Goal: Task Accomplishment & Management: Complete application form

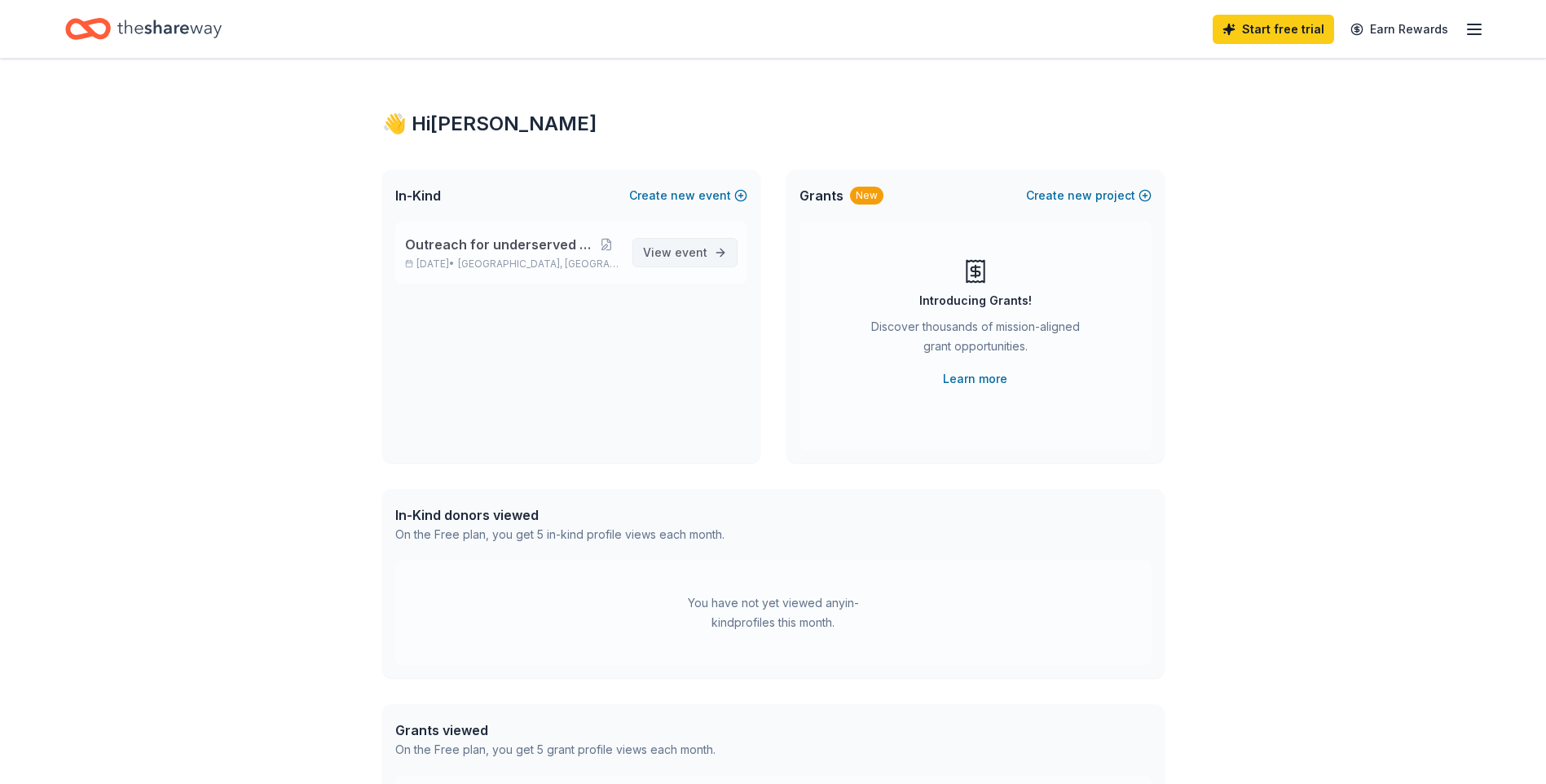
click at [686, 257] on span "event" at bounding box center [691, 252] width 33 height 14
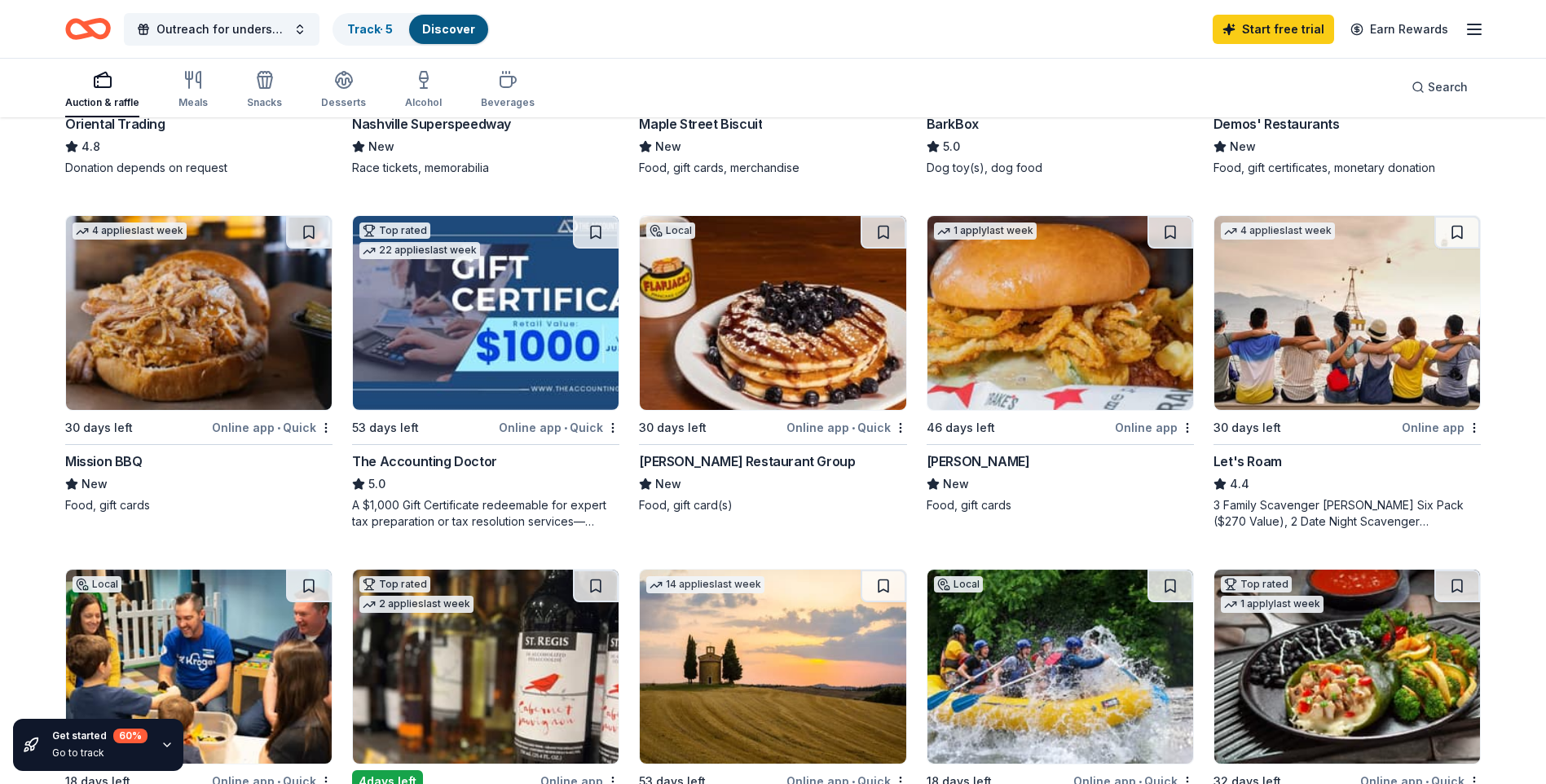
scroll to position [740, 0]
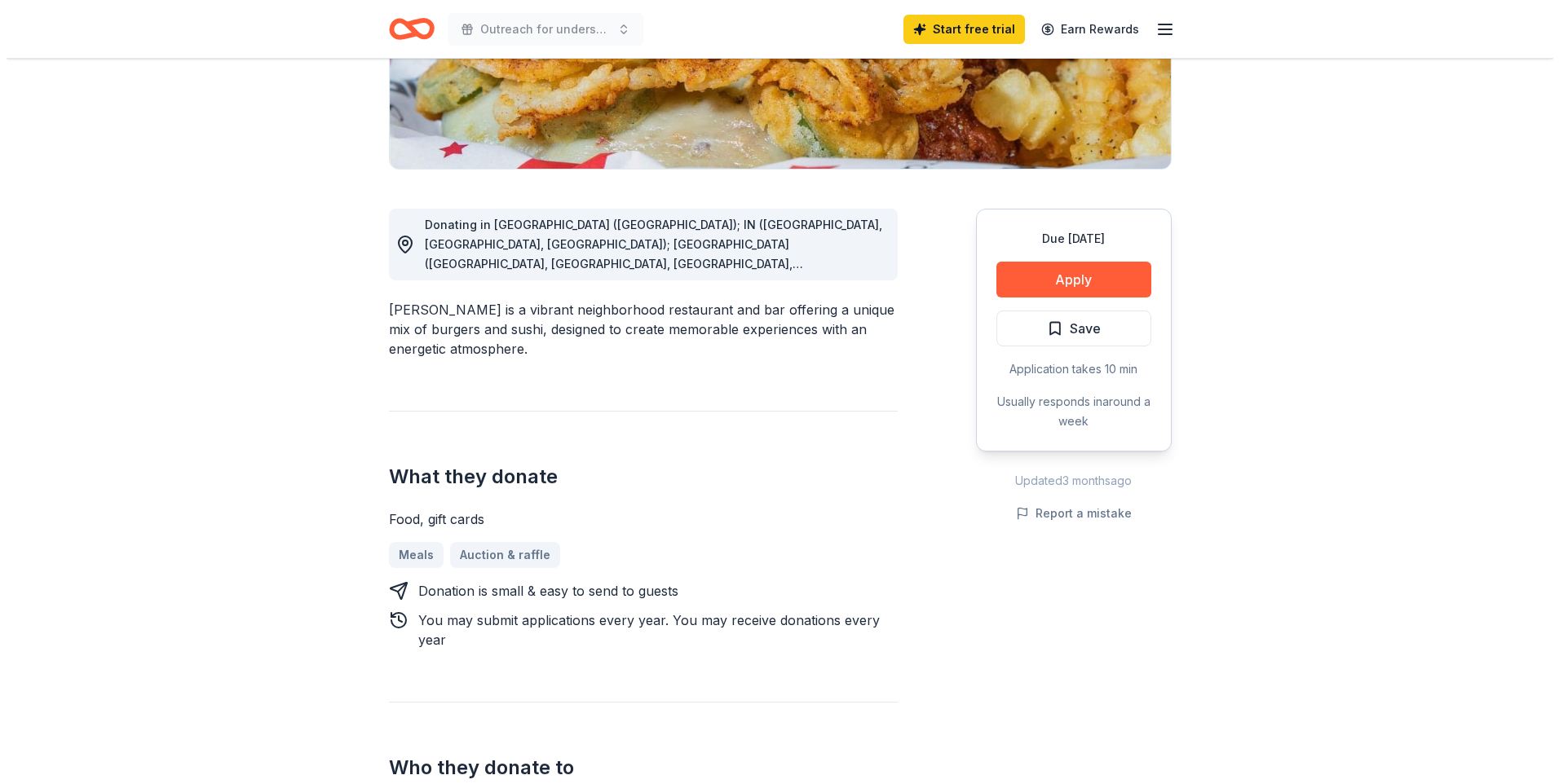
scroll to position [489, 0]
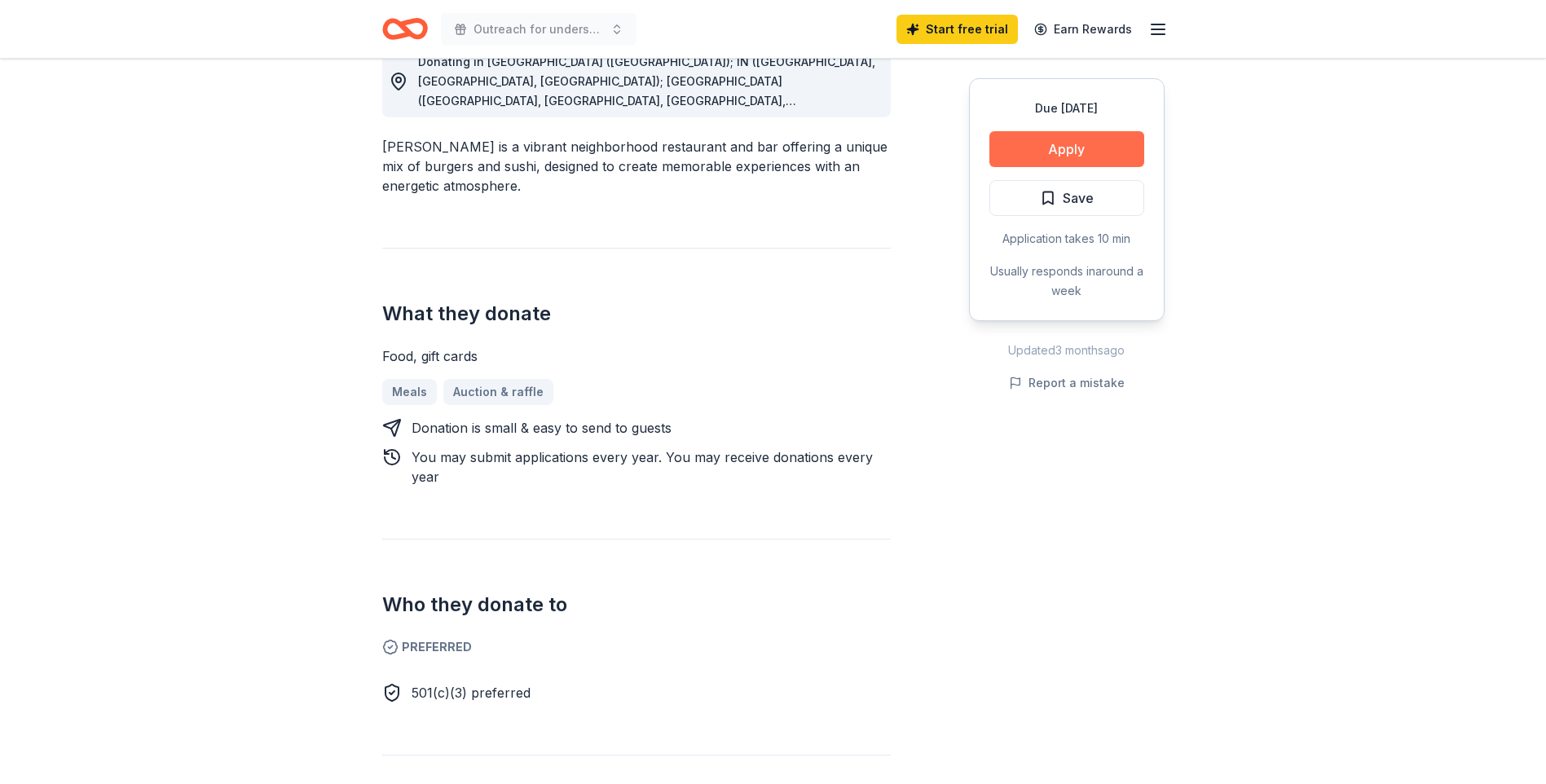
click at [1116, 145] on button "Apply" at bounding box center [1067, 149] width 155 height 36
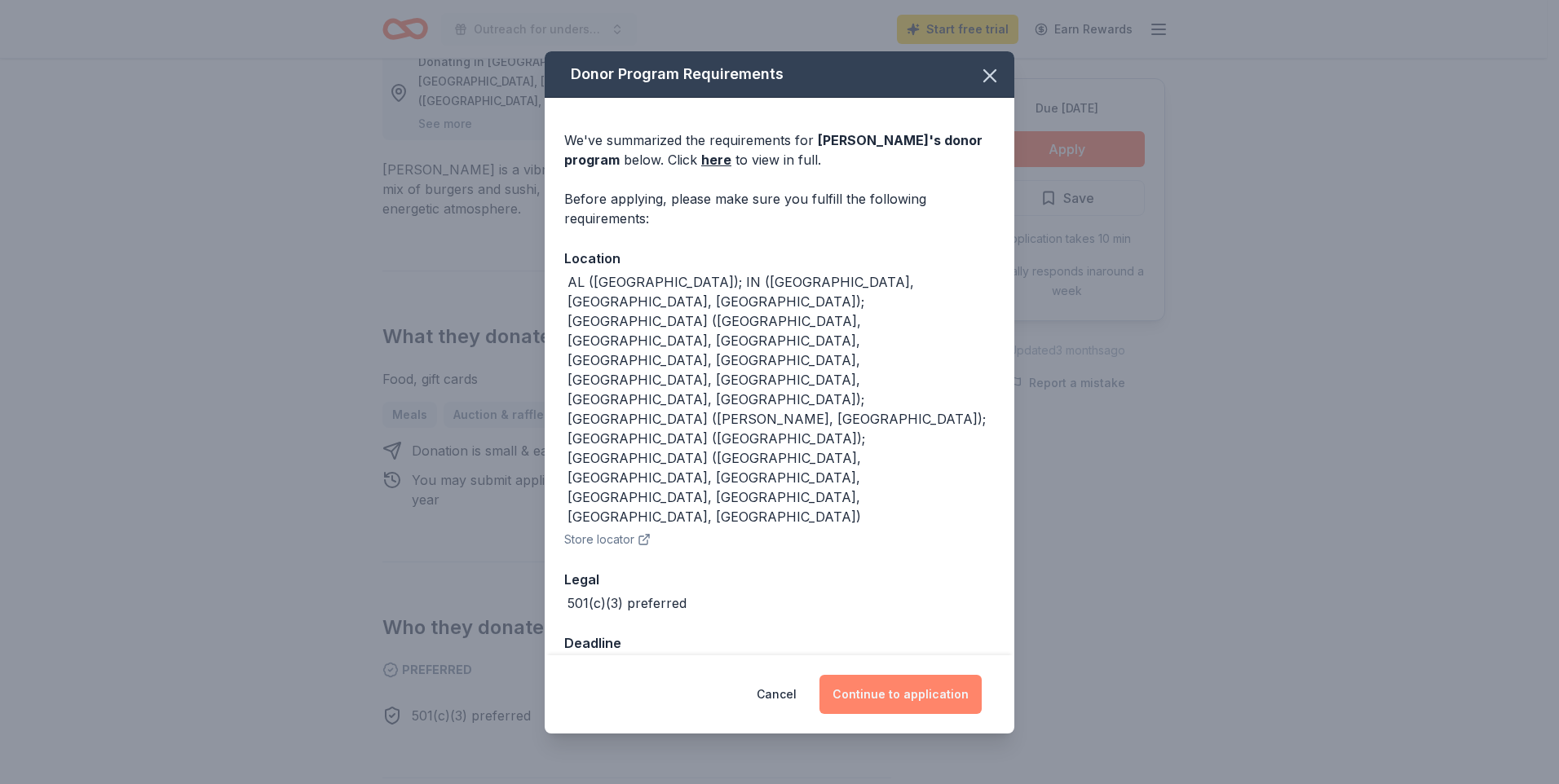
click at [893, 700] on button "Continue to application" at bounding box center [901, 694] width 162 height 40
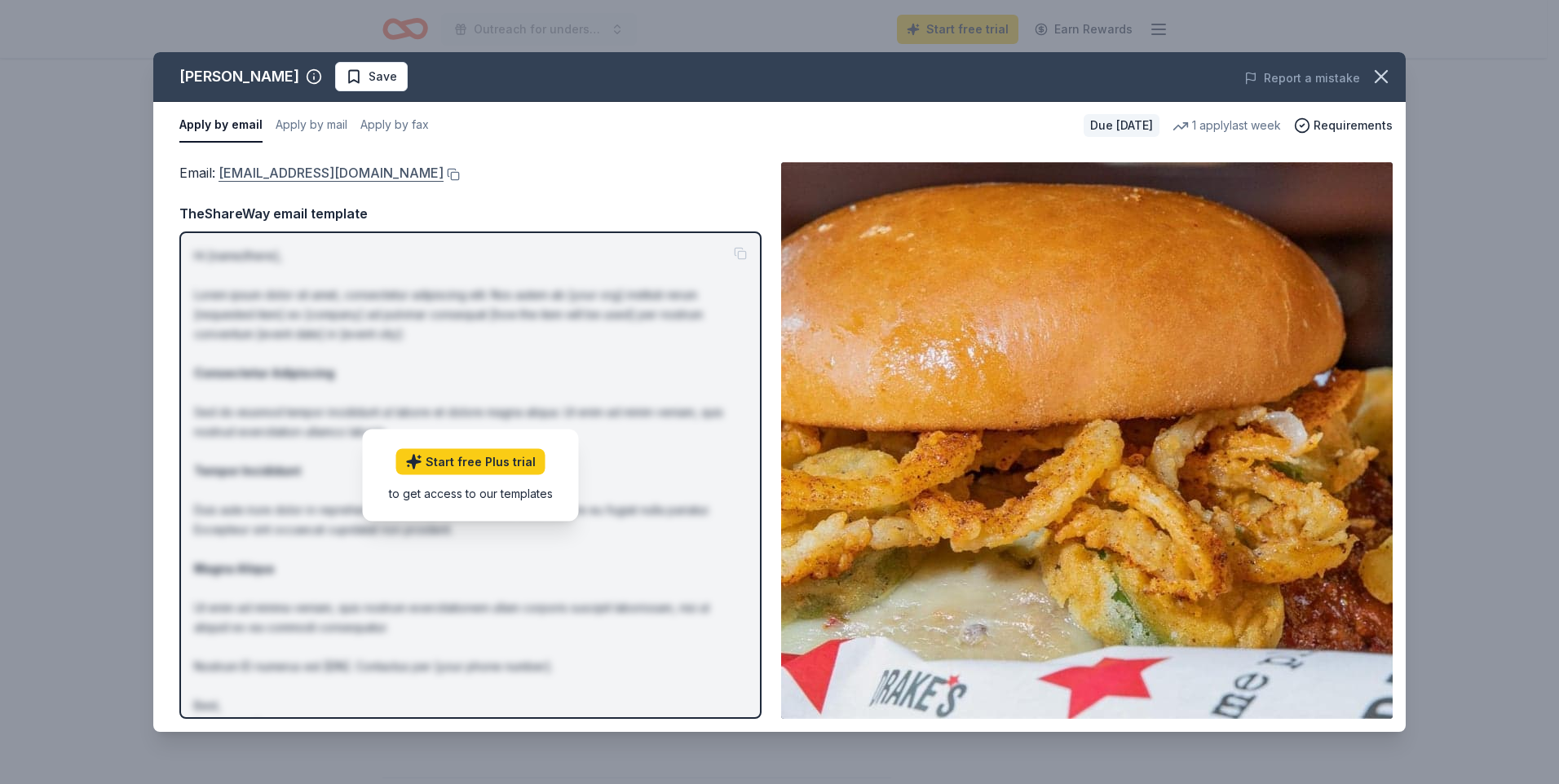
click at [304, 184] on link "[EMAIL_ADDRESS][DOMAIN_NAME]" at bounding box center [330, 173] width 225 height 21
click at [253, 126] on button "Apply by email" at bounding box center [221, 126] width 83 height 35
click at [1374, 78] on icon "button" at bounding box center [1382, 77] width 23 height 23
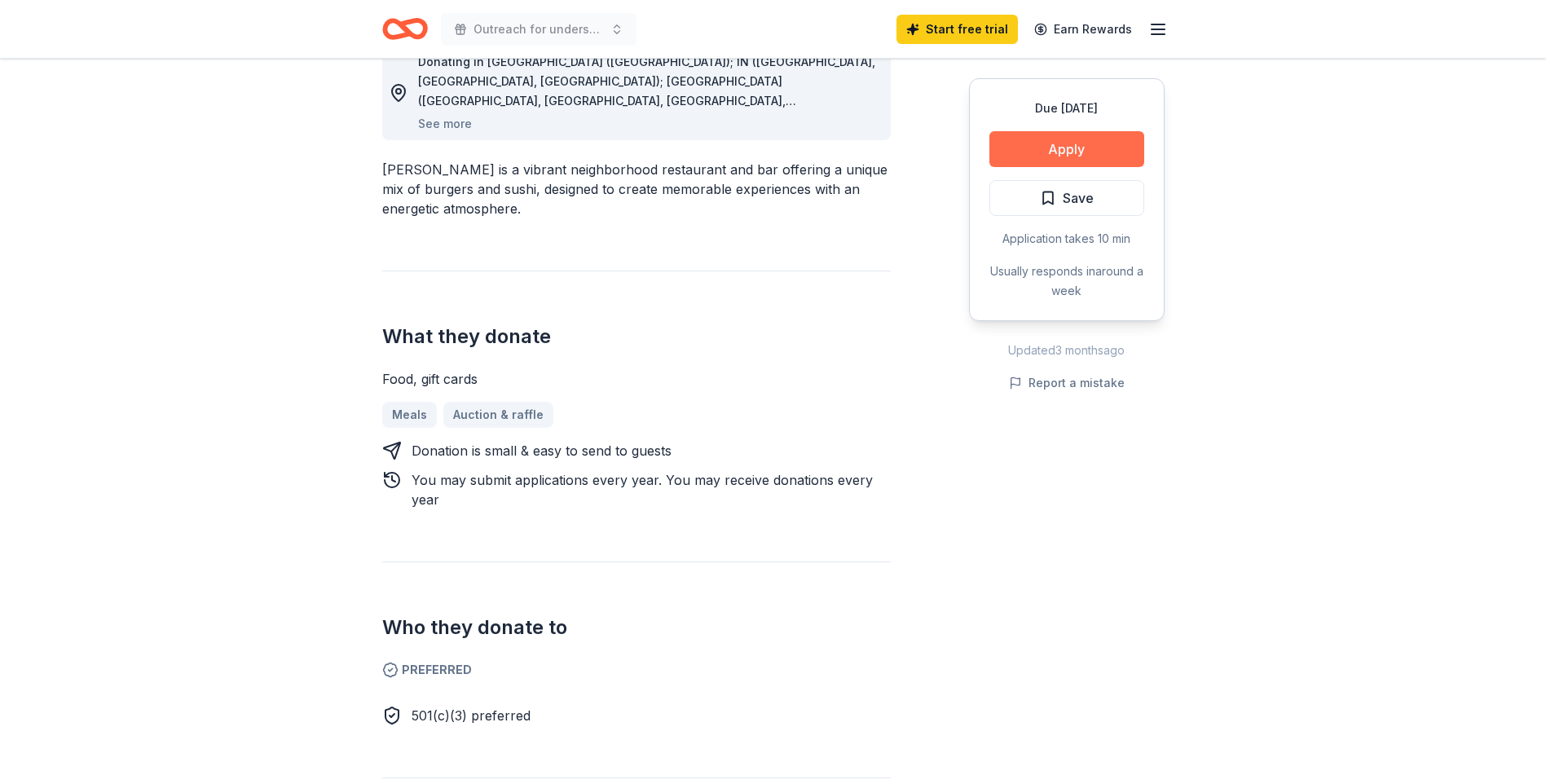
click at [1063, 151] on button "Apply" at bounding box center [1067, 149] width 155 height 36
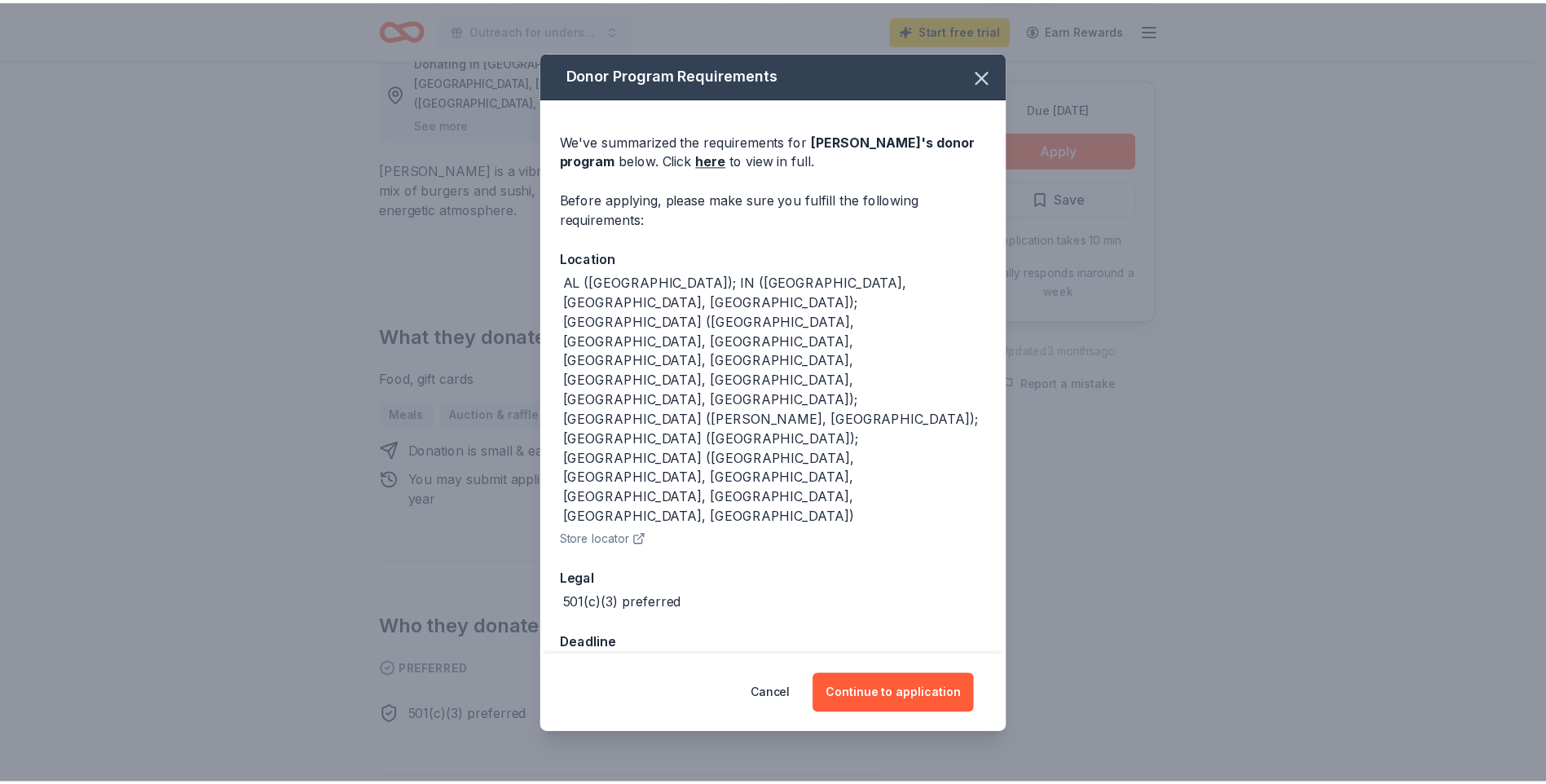
scroll to position [16, 0]
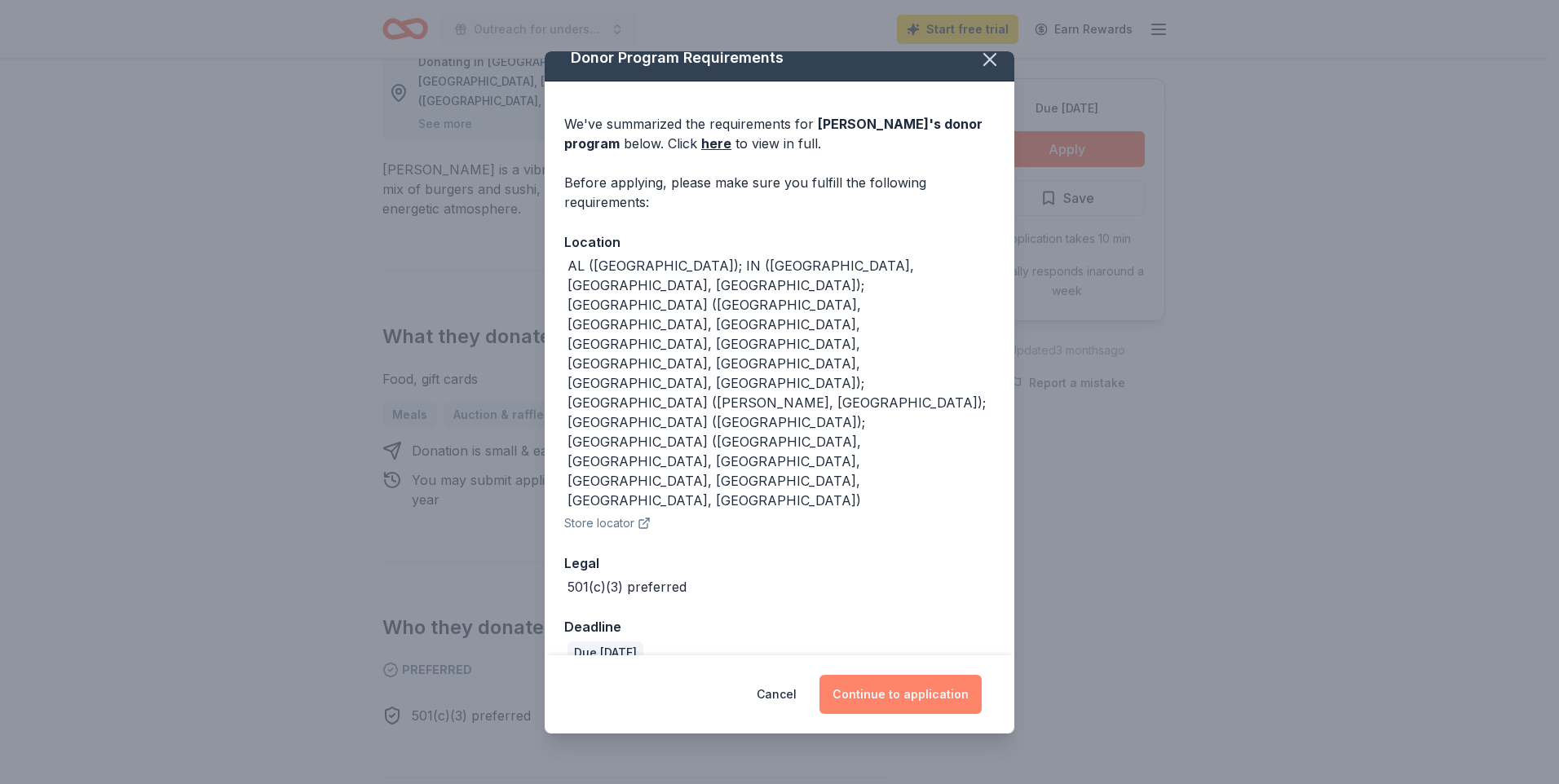
click at [943, 692] on button "Continue to application" at bounding box center [901, 694] width 162 height 40
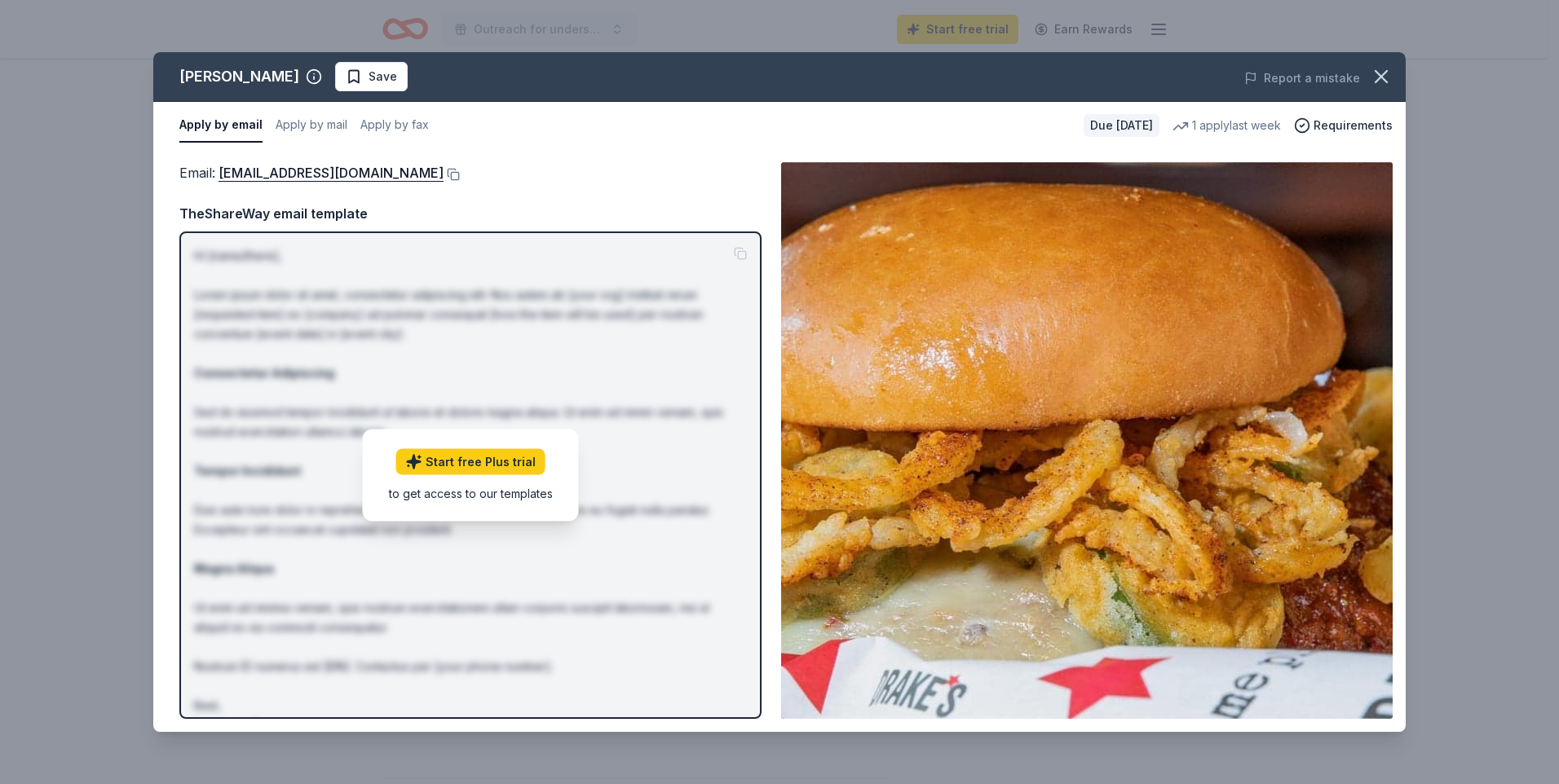
click at [1159, 392] on img at bounding box center [1087, 441] width 611 height 557
click at [1348, 121] on span "Requirements" at bounding box center [1353, 126] width 79 height 20
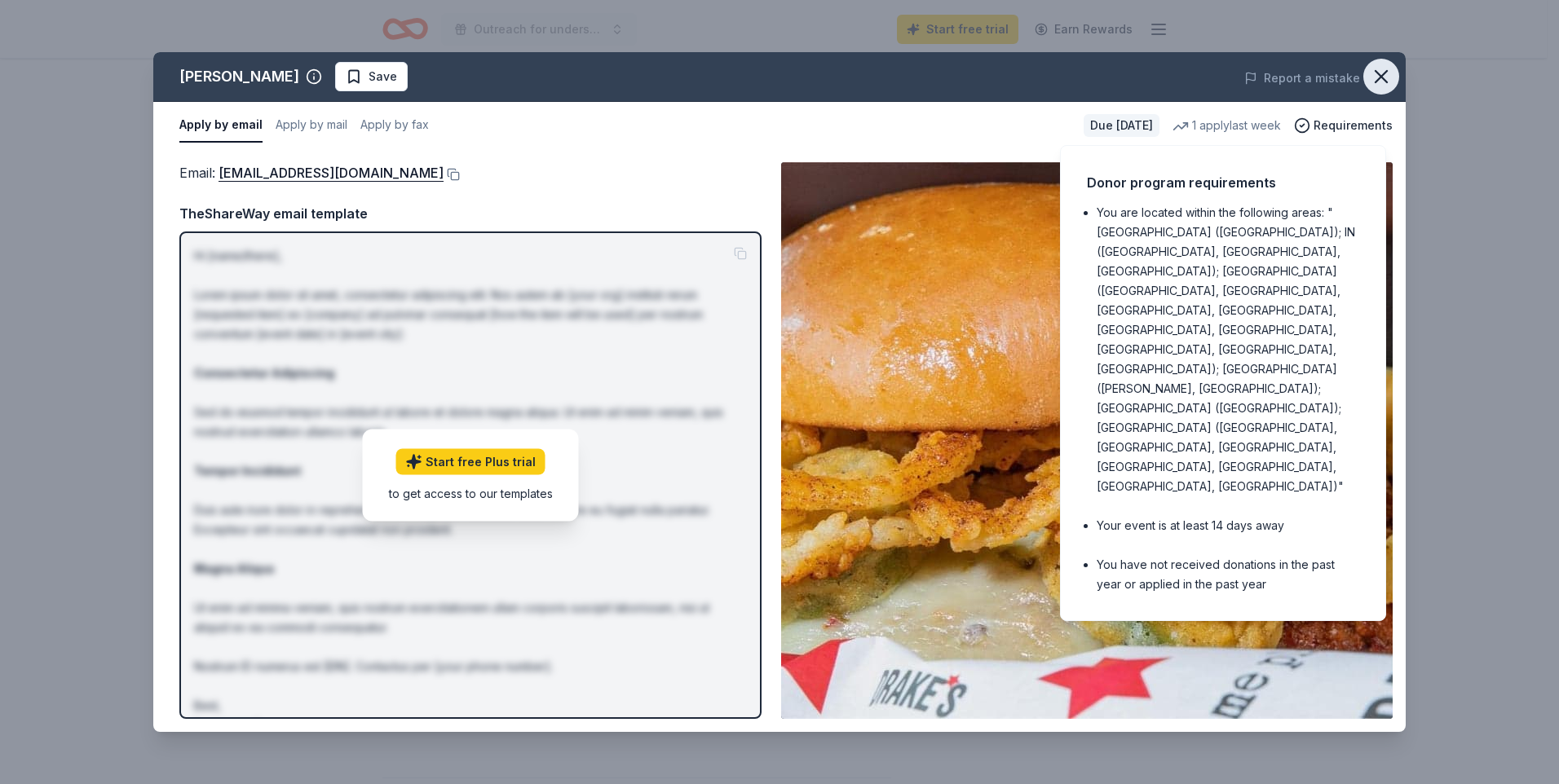
click at [1383, 74] on icon "button" at bounding box center [1382, 77] width 23 height 23
